Goal: Information Seeking & Learning: Learn about a topic

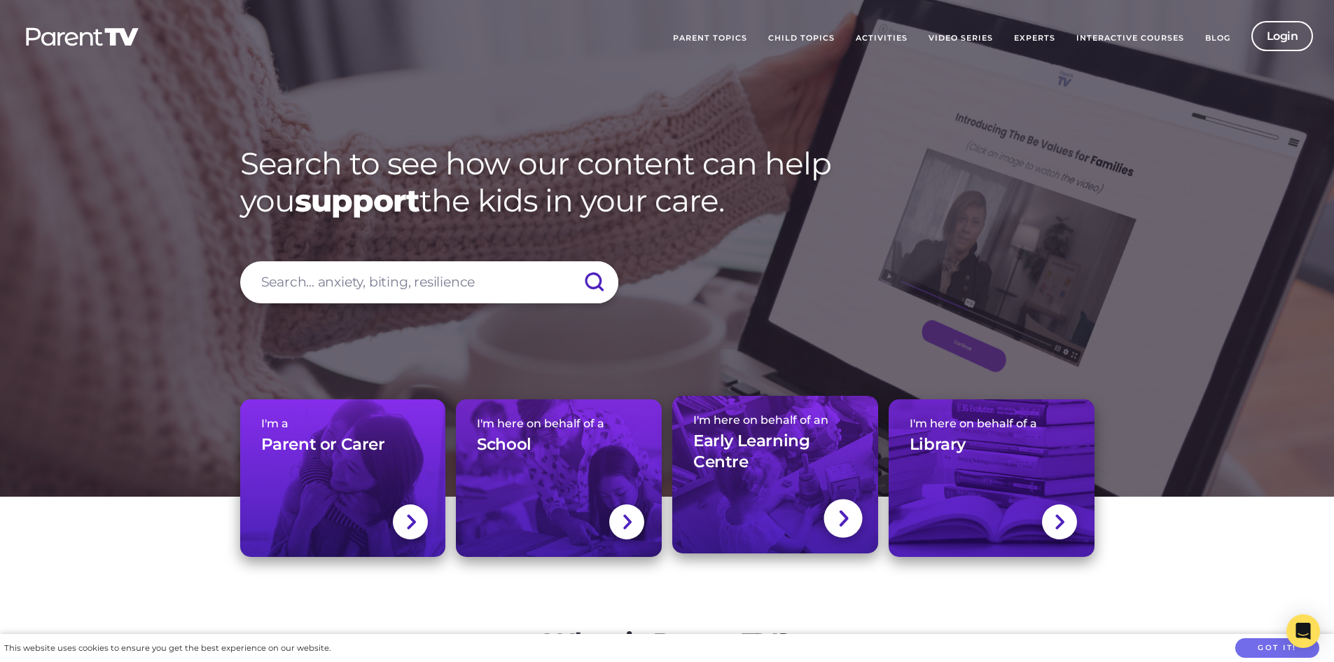
click at [839, 509] on img at bounding box center [843, 518] width 11 height 20
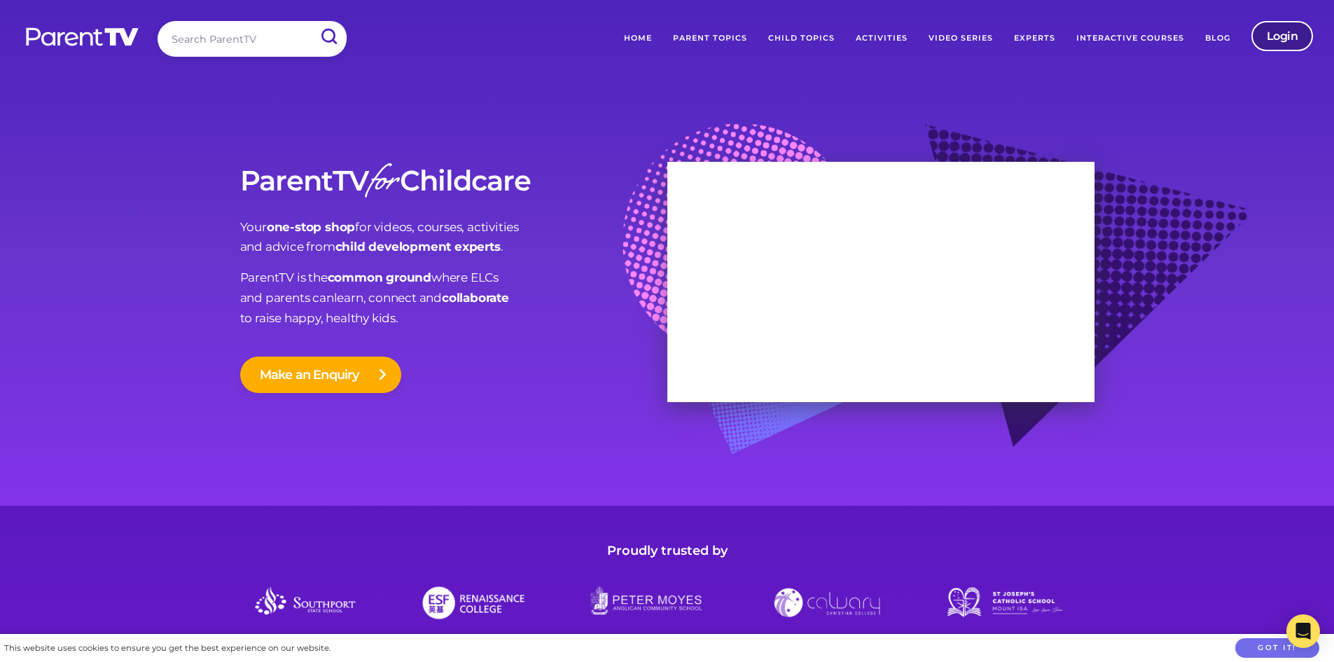
click at [1272, 44] on link "Login" at bounding box center [1283, 36] width 62 height 30
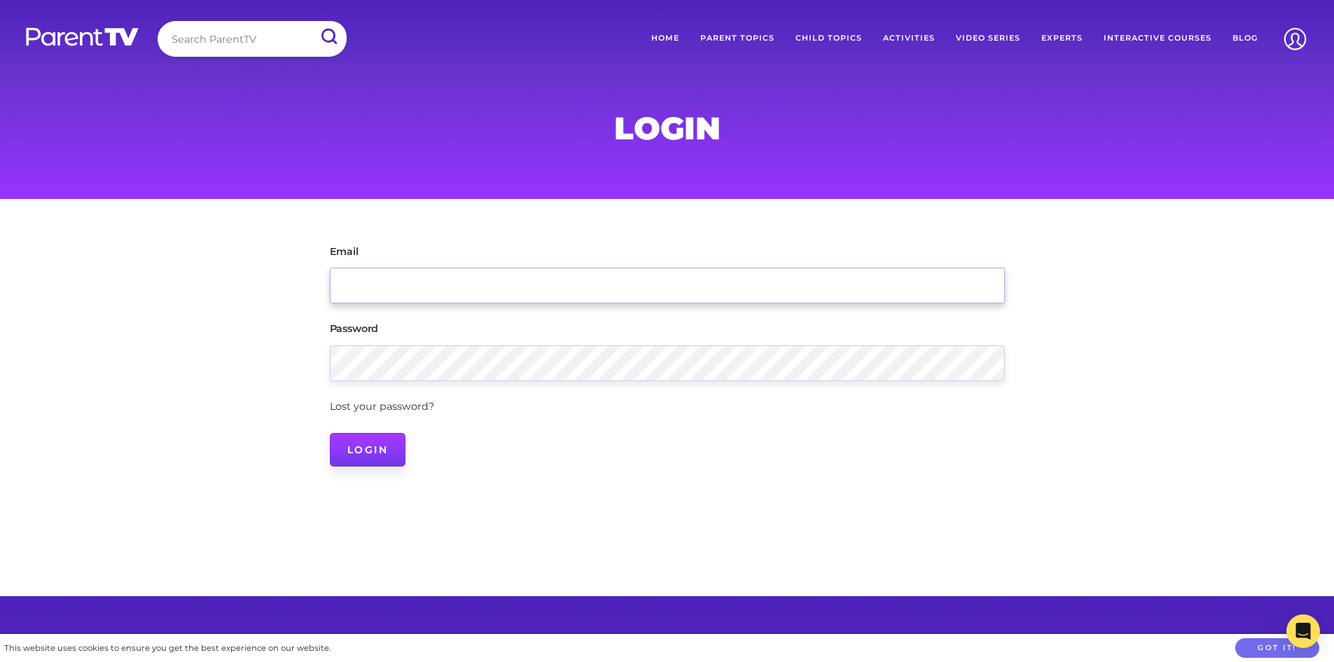
type input "katie@childrenscentre.com.au"
click at [393, 443] on input "Login" at bounding box center [368, 450] width 76 height 34
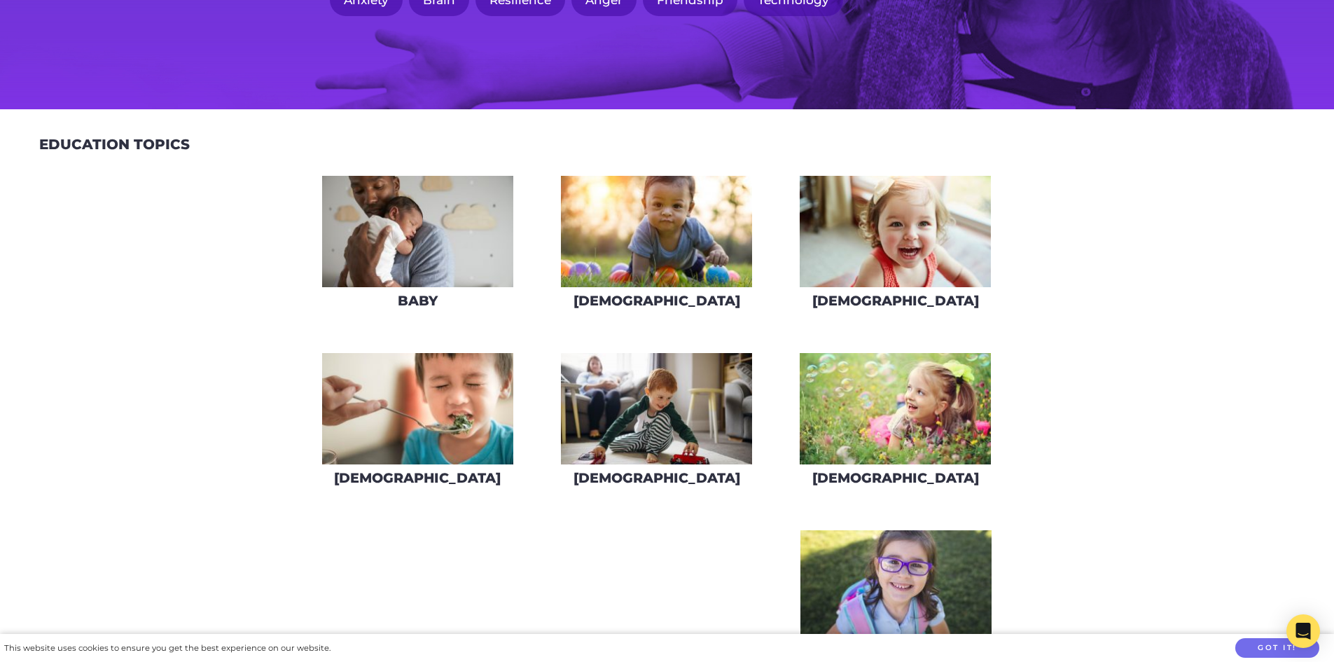
scroll to position [350, 0]
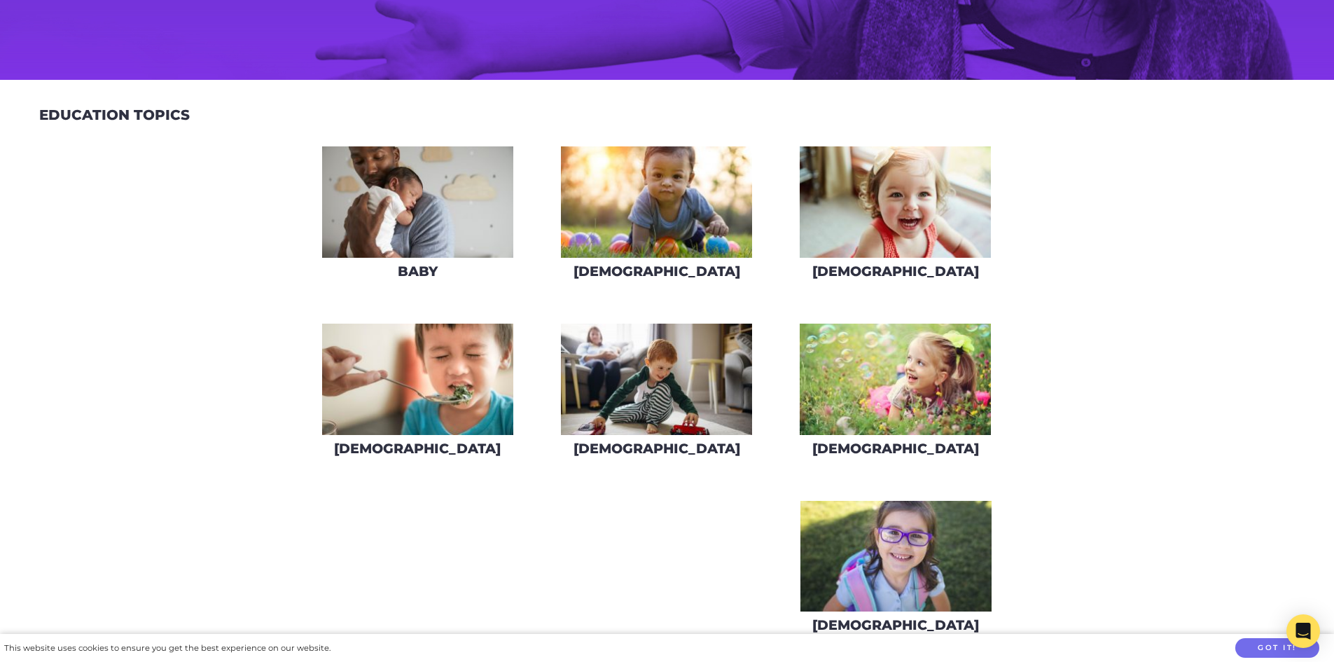
click at [658, 391] on img at bounding box center [656, 379] width 191 height 111
